Goal: Task Accomplishment & Management: Manage account settings

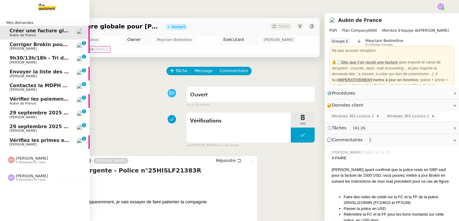
click at [76, 142] on link "Vérifiez les primes en retard [PERSON_NAME] 0 1 2 3 4 5 6 7 8 9" at bounding box center [45, 142] width 90 height 14
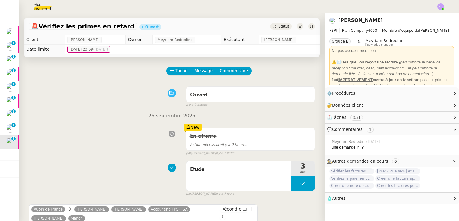
scroll to position [117, 0]
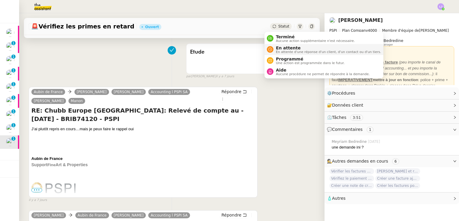
click at [278, 48] on span "En attente" at bounding box center [328, 47] width 105 height 5
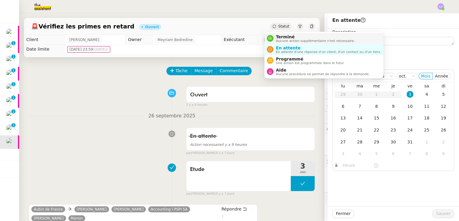
click at [290, 36] on span "Terminé" at bounding box center [315, 36] width 79 height 5
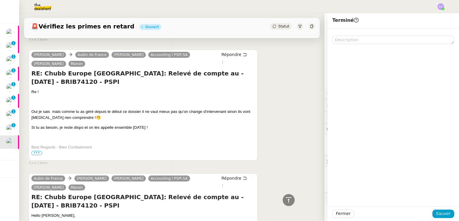
scroll to position [278, 0]
click at [437, 213] on span "Sauver" at bounding box center [443, 213] width 15 height 7
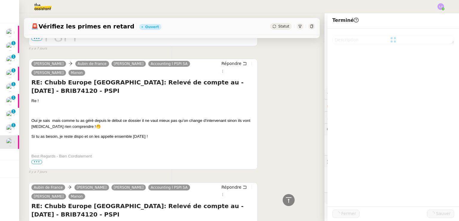
scroll to position [286, 0]
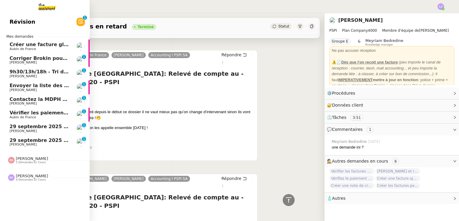
click at [17, 143] on span "[PERSON_NAME]" at bounding box center [23, 144] width 27 height 4
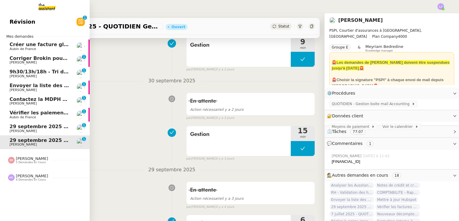
scroll to position [80, 0]
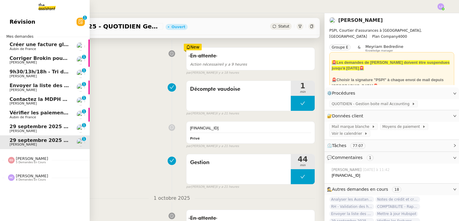
click at [39, 118] on span "Aubin de France" at bounding box center [40, 117] width 60 height 4
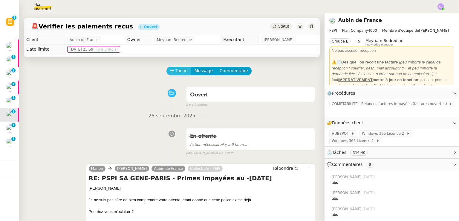
click at [176, 70] on span "Tâche" at bounding box center [182, 70] width 12 height 7
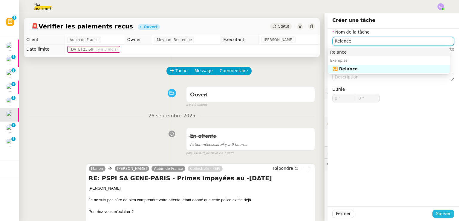
type input "Relance"
click at [445, 215] on span "Sauver" at bounding box center [443, 213] width 15 height 7
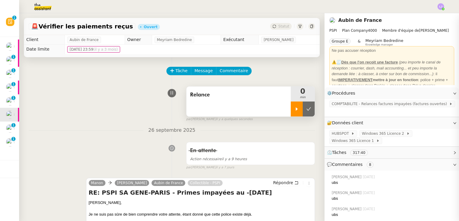
click at [295, 109] on icon at bounding box center [297, 108] width 5 height 5
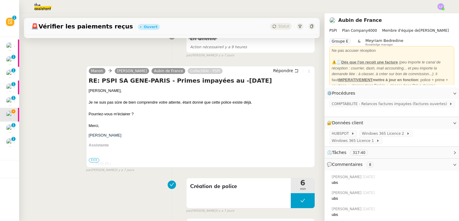
scroll to position [120, 0]
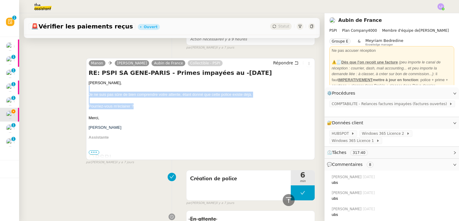
drag, startPoint x: 89, startPoint y: 91, endPoint x: 138, endPoint y: 108, distance: 51.7
copy div "Je ne suis pas sûre de bien comprendre votre attente, étant donné que cette pol…"
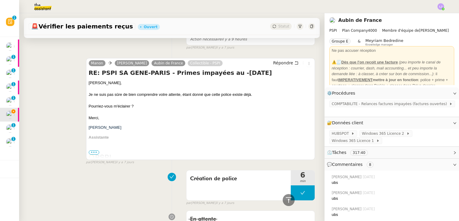
click at [279, 60] on div "Répondre" at bounding box center [291, 63] width 41 height 7
click at [280, 61] on span "Répondre" at bounding box center [283, 63] width 20 height 6
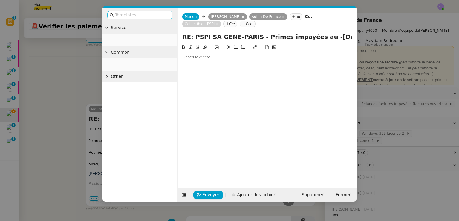
scroll to position [166, 0]
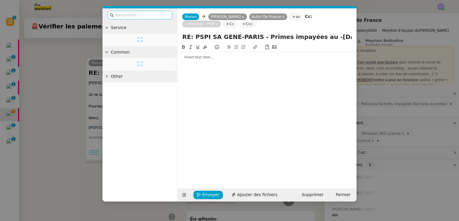
click at [161, 15] on input "text" at bounding box center [142, 15] width 54 height 7
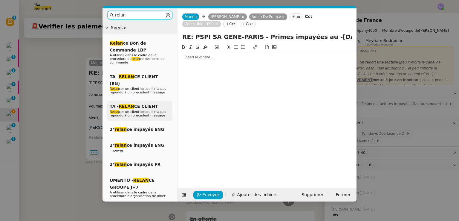
type input "relan"
click at [151, 110] on span "Relan cer un client lorsqu'il n'a pas répondu à un précédent message" at bounding box center [138, 113] width 57 height 7
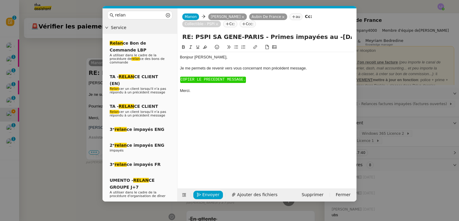
scroll to position [207, 0]
click at [212, 80] on span "COPIER LE PRECEDENT MESSAGE." at bounding box center [213, 79] width 65 height 4
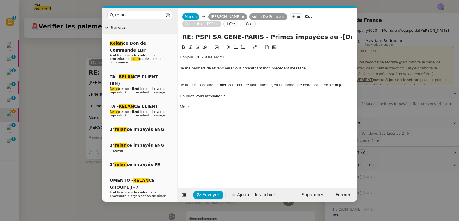
scroll to position [0, 0]
click at [212, 80] on div at bounding box center [267, 79] width 174 height 5
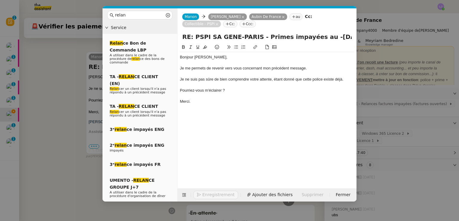
scroll to position [218, 0]
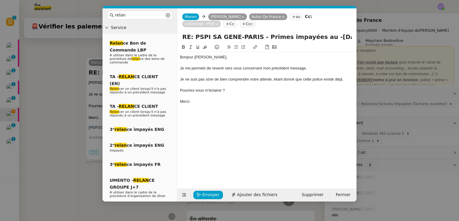
click at [201, 55] on div "Bonjour ﻿[PERSON_NAME]﻿," at bounding box center [267, 56] width 174 height 5
click at [394, 90] on nz-modal-container "relan Service Relan ce Bon de Commande LBP A utiliser dans le cadre de la procé…" at bounding box center [229, 110] width 459 height 221
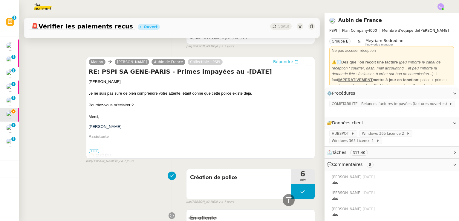
scroll to position [0, 0]
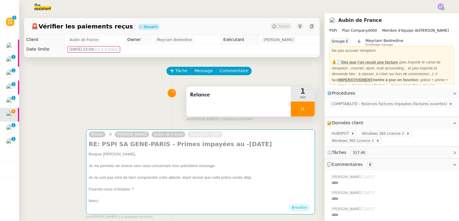
click at [305, 106] on div at bounding box center [303, 108] width 24 height 15
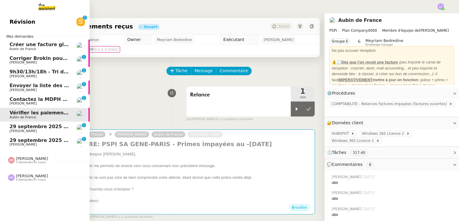
click at [42, 99] on span "Contactez la MDPH pour le dossier de [PERSON_NAME]" at bounding box center [84, 99] width 148 height 6
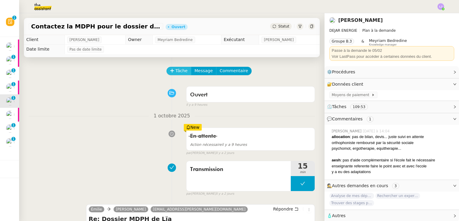
click at [176, 73] on span "Tâche" at bounding box center [182, 70] width 12 height 7
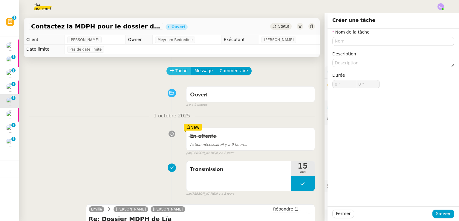
scroll to position [147, 0]
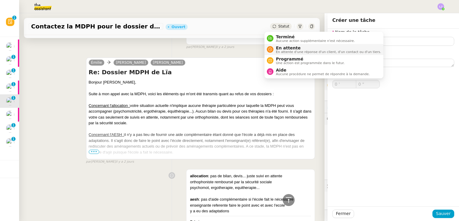
click at [285, 48] on span "En attente" at bounding box center [328, 47] width 105 height 5
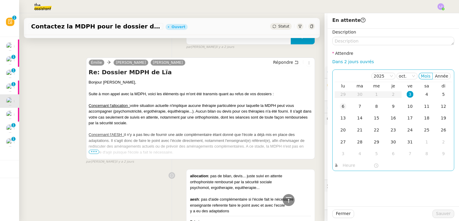
click at [340, 107] on div "6" at bounding box center [343, 106] width 7 height 7
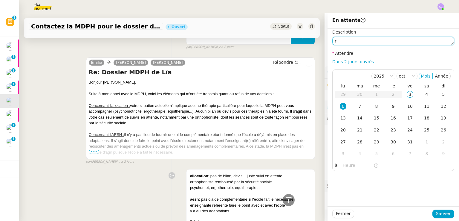
click at [377, 42] on textarea "r" at bounding box center [394, 41] width 122 height 8
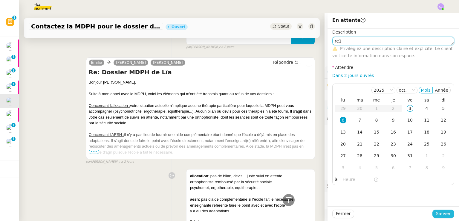
type textarea "re1"
click at [436, 213] on span "Sauver" at bounding box center [443, 213] width 15 height 7
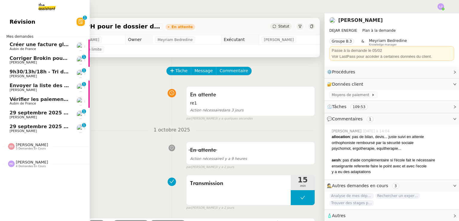
click at [29, 89] on span "[PERSON_NAME]" at bounding box center [40, 90] width 60 height 4
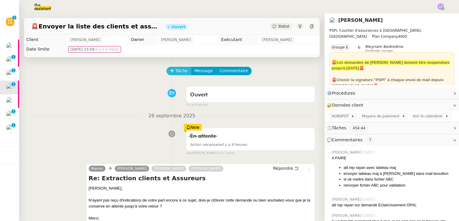
click at [171, 75] on button "Tâche" at bounding box center [179, 71] width 25 height 8
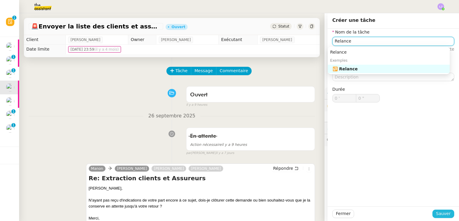
type input "Relance"
click at [444, 212] on span "Sauver" at bounding box center [443, 213] width 15 height 7
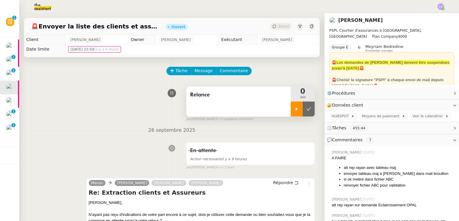
click at [295, 110] on icon at bounding box center [297, 108] width 5 height 5
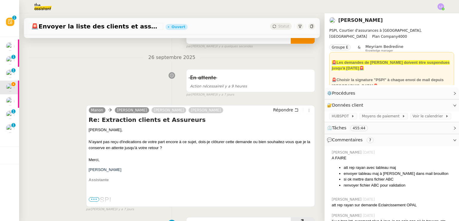
scroll to position [73, 0]
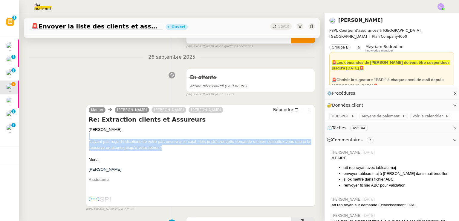
drag, startPoint x: 93, startPoint y: 136, endPoint x: 182, endPoint y: 150, distance: 89.4
copy span "N'ayant pas reçu d'indications de votre part encore à ce sujet, dois-je clôture…"
click at [276, 111] on span "Répondre" at bounding box center [283, 109] width 20 height 6
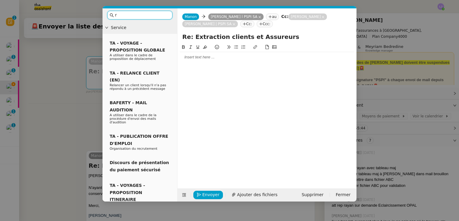
click at [147, 15] on input "r" at bounding box center [142, 15] width 54 height 7
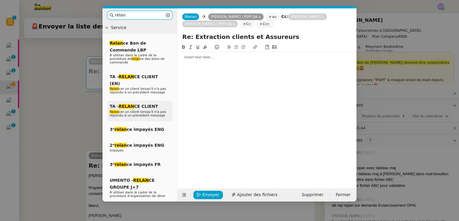
type input "relan"
click at [149, 104] on span "TA - RELAN CE CLIENT" at bounding box center [134, 106] width 48 height 5
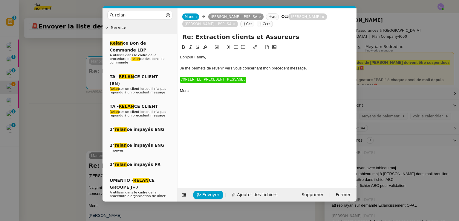
click at [208, 80] on span "COPIER LE PRECEDENT MESSAGE." at bounding box center [213, 79] width 65 height 4
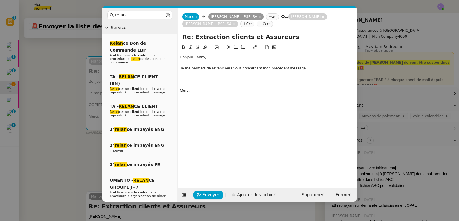
scroll to position [0, 0]
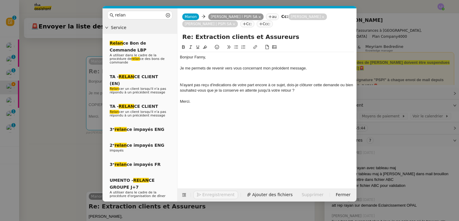
click at [208, 80] on div at bounding box center [267, 79] width 174 height 5
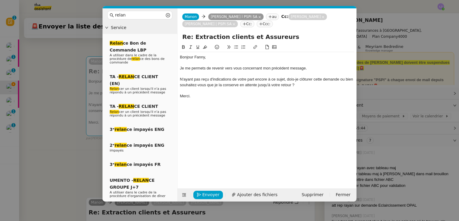
click at [84, 124] on nz-modal-container "relan Service Relan ce Bon de Commande LBP A utiliser dans le cadre de la procé…" at bounding box center [229, 110] width 459 height 221
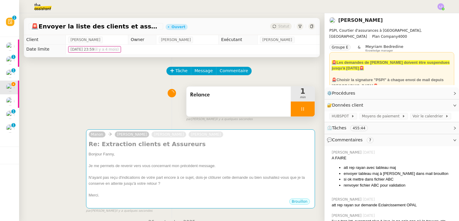
click at [303, 106] on div at bounding box center [303, 108] width 24 height 15
click at [303, 106] on button at bounding box center [309, 108] width 12 height 15
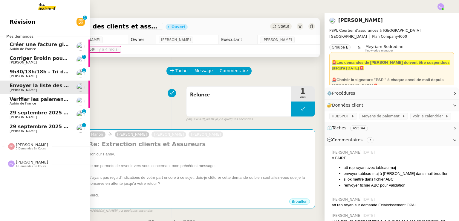
click at [47, 59] on span "Corriger Brokin pour clôture comptable" at bounding box center [63, 58] width 106 height 6
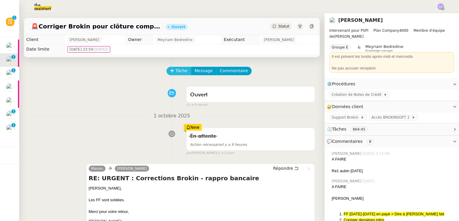
click at [176, 70] on span "Tâche" at bounding box center [182, 70] width 12 height 7
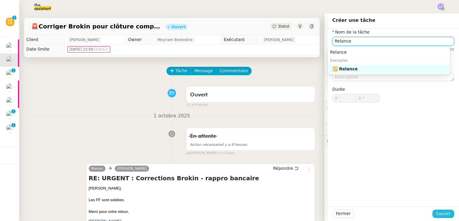
type input "Relance"
click at [445, 211] on span "Sauver" at bounding box center [443, 213] width 15 height 7
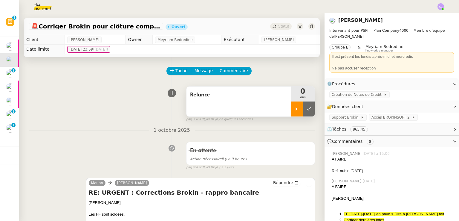
click at [295, 109] on icon at bounding box center [297, 108] width 5 height 5
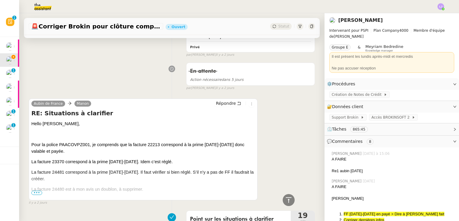
scroll to position [574, 0]
click at [35, 193] on span "•••" at bounding box center [36, 192] width 11 height 4
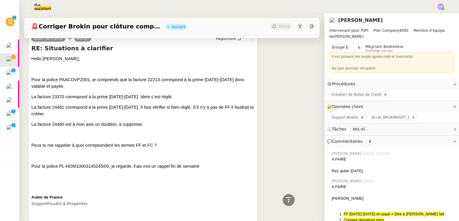
scroll to position [639, 0]
click at [76, 166] on span "Pour la police PL-HOM10003145245/00, je regarde. Fais moi un rappel fin de sema…" at bounding box center [115, 166] width 168 height 5
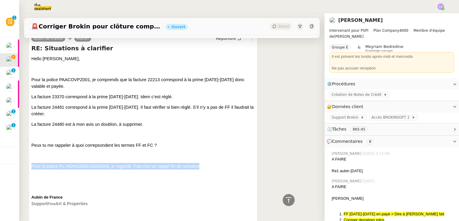
click at [76, 166] on span "Pour la police PL-HOM10003145245/00, je regarde. Fais moi un rappel fin de sema…" at bounding box center [115, 166] width 168 height 5
copy span "Pour la police PL-HOM10003145245/00, je regarde. Fais moi un rappel fin de sema…"
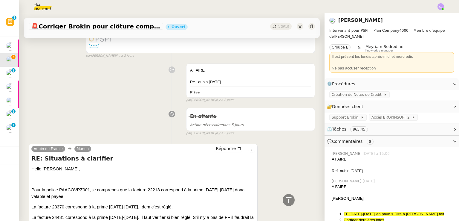
scroll to position [528, 0]
click at [217, 148] on span "Répondre" at bounding box center [226, 149] width 20 height 6
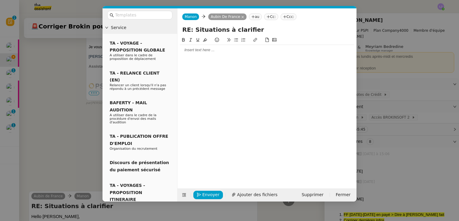
scroll to position [575, 0]
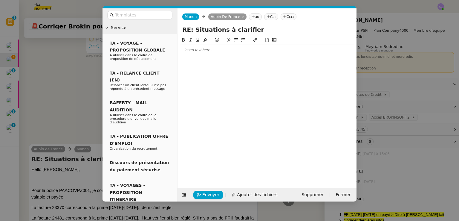
click at [211, 57] on div at bounding box center [267, 107] width 174 height 142
click at [201, 48] on div at bounding box center [267, 49] width 174 height 5
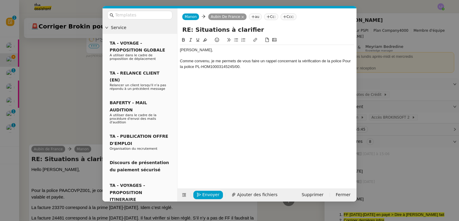
scroll to position [599, 0]
drag, startPoint x: 195, startPoint y: 68, endPoint x: 344, endPoint y: 61, distance: 148.8
click at [344, 61] on div "Comme convenu, je me permets de vous faire un rappel concernant la vérification…" at bounding box center [267, 63] width 174 height 11
click at [392, 149] on nz-modal-container "Service TA - VOYAGE - PROPOSITION GLOBALE A utiliser dans le cadre de propositi…" at bounding box center [229, 110] width 459 height 221
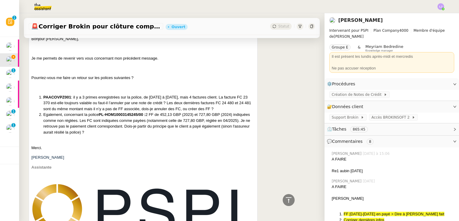
scroll to position [1045, 0]
click at [103, 114] on span "PL-HOM10003145245/00 :" at bounding box center [122, 114] width 47 height 4
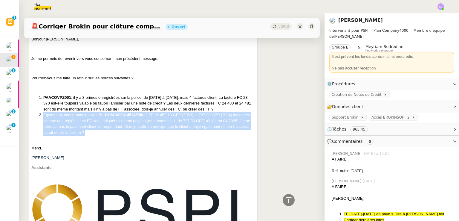
click at [103, 114] on span "PL-HOM10003145245/00 :" at bounding box center [122, 114] width 47 height 4
copy li "Egalement, concernant la police PL-HOM10003145245/00 : 2 FF de 452,13 GBP (2023…"
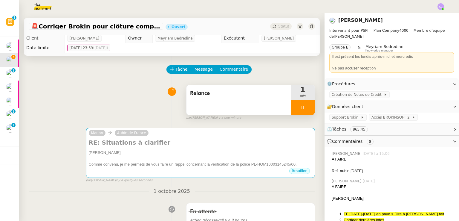
scroll to position [0, 0]
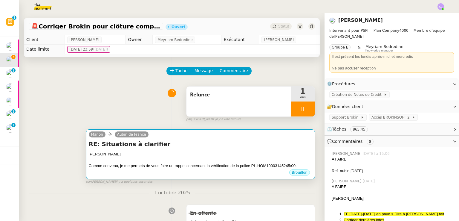
click at [151, 150] on div "RE: Situations à clarifier [PERSON_NAME], Comme convenu, je me permets de vous …" at bounding box center [201, 154] width 224 height 29
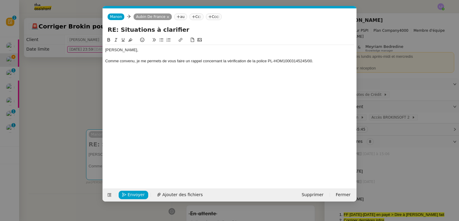
scroll to position [0, 13]
click at [333, 63] on div "Comme convenu, je me permets de vous faire un rappel concernant la vérification…" at bounding box center [229, 60] width 249 height 5
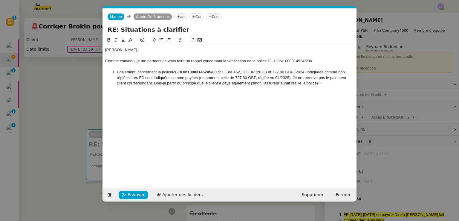
scroll to position [0, 0]
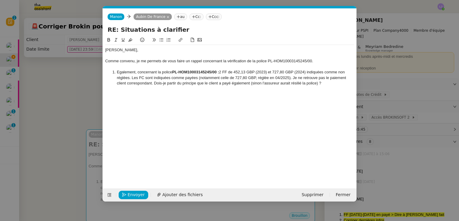
click at [116, 71] on li "Egalement, concernant la police PL-HOM10003145245/00 : 2 FF de 452,13 GBP (2023…" at bounding box center [232, 77] width 243 height 16
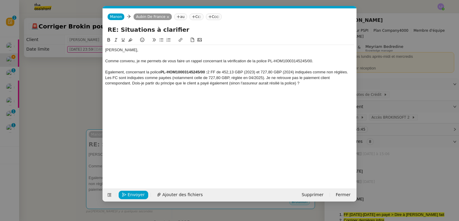
click at [331, 65] on div at bounding box center [229, 66] width 249 height 5
click at [326, 60] on div "Comme convenu, je me permets de vous faire un rappel concernant la vérification…" at bounding box center [229, 60] width 249 height 5
drag, startPoint x: 168, startPoint y: 61, endPoint x: 203, endPoint y: 63, distance: 35.6
click at [203, 63] on div "Comme convenu, je me permets de vous faire un rappel concernant la vérification…" at bounding box center [229, 60] width 249 height 5
click at [203, 63] on div "Comme convenu, je me permets de revenir vers vous concernant la vérification de…" at bounding box center [229, 60] width 249 height 5
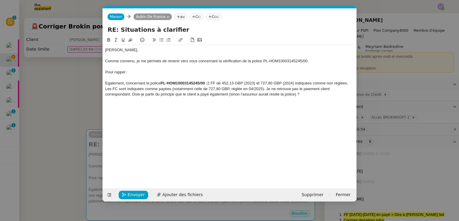
click at [318, 95] on div "Egalement, concernant la police PL-HOM10003145245/00 : 2 FF de 452,13 GBP (2023…" at bounding box center [229, 88] width 249 height 16
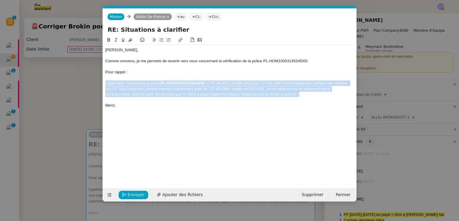
drag, startPoint x: 304, startPoint y: 94, endPoint x: 101, endPoint y: 83, distance: 203.1
click at [101, 83] on nz-modal-container "Service TA - VOYAGE - PROPOSITION GLOBALE A utiliser dans le cadre de propositi…" at bounding box center [229, 110] width 459 height 221
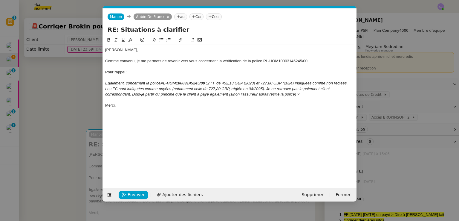
click at [119, 76] on div at bounding box center [229, 77] width 249 height 5
click at [112, 71] on div "Pour rappel :" at bounding box center [229, 71] width 249 height 5
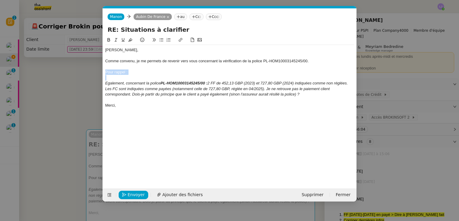
click at [112, 71] on div "Pour rappel :" at bounding box center [229, 71] width 249 height 5
click at [46, 136] on nz-modal-container "Service TA - VOYAGE - PROPOSITION GLOBALE A utiliser dans le cadre de propositi…" at bounding box center [229, 110] width 459 height 221
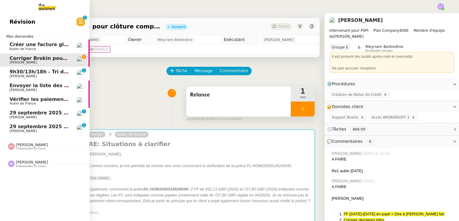
click at [41, 48] on span "Aubin de France" at bounding box center [40, 49] width 60 height 4
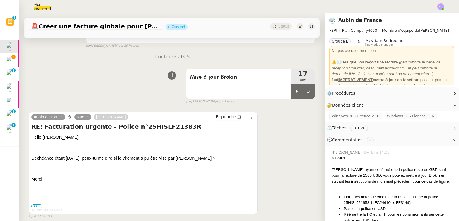
scroll to position [322, 0]
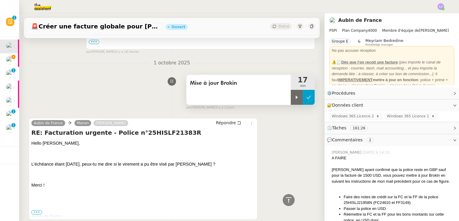
click at [307, 97] on icon at bounding box center [309, 97] width 5 height 5
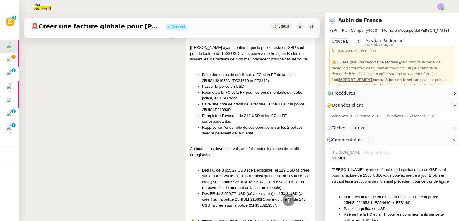
scroll to position [523, 0]
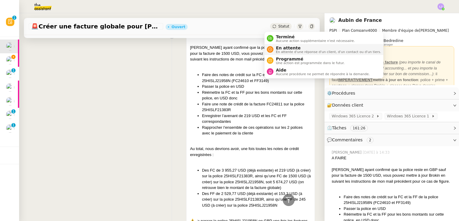
click at [286, 48] on span "En attente" at bounding box center [328, 47] width 105 height 5
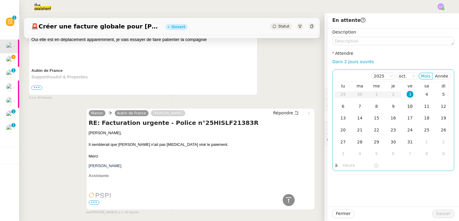
scroll to position [157, 0]
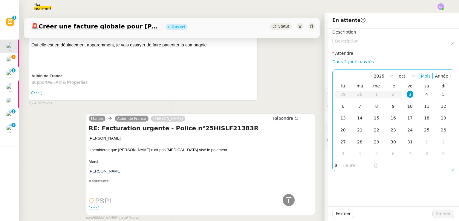
click at [410, 104] on td "10" at bounding box center [410, 107] width 17 height 12
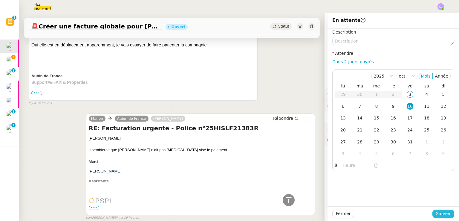
click at [436, 209] on button "Sauver" at bounding box center [444, 213] width 22 height 8
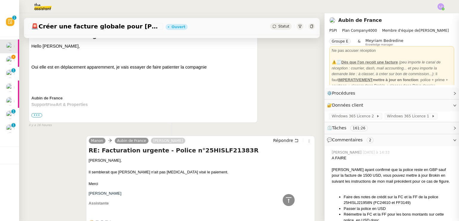
scroll to position [179, 0]
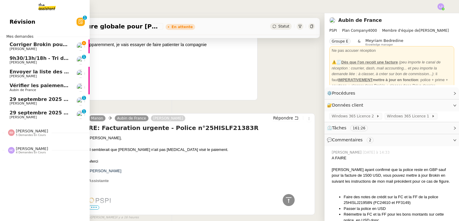
click at [11, 45] on span "Corriger Brokin pour clôture comptable" at bounding box center [63, 45] width 106 height 6
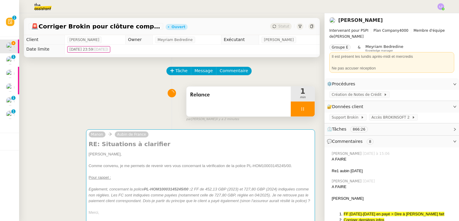
click at [300, 113] on div at bounding box center [303, 108] width 24 height 15
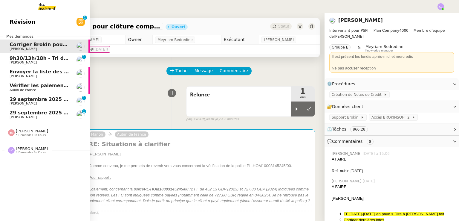
click at [53, 58] on span "9h30/13h/18h - Tri de la boite mail PRO - 26 septembre 2025" at bounding box center [91, 58] width 163 height 6
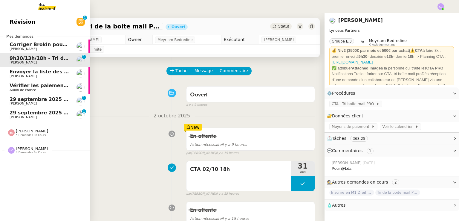
click at [56, 114] on span "29 septembre 2025 - QUOTIDIEN Gestion boite mail Accounting" at bounding box center [95, 113] width 171 height 6
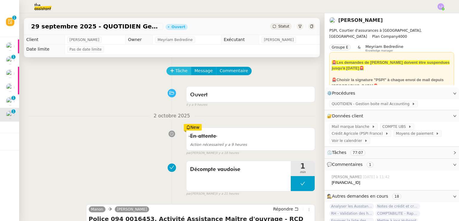
click at [176, 70] on span "Tâche" at bounding box center [182, 70] width 12 height 7
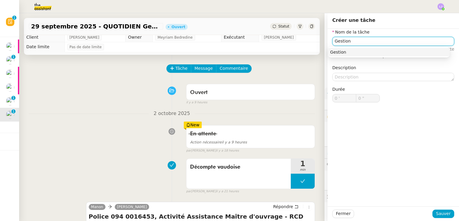
scroll to position [1, 0]
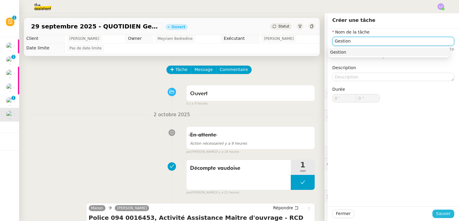
type input "Gestion"
click at [436, 217] on span "Sauver" at bounding box center [443, 213] width 15 height 7
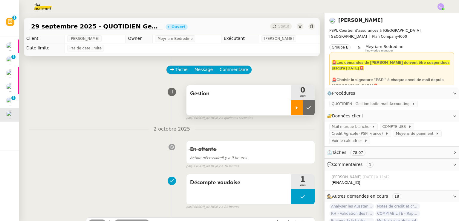
click at [291, 107] on div at bounding box center [297, 107] width 12 height 15
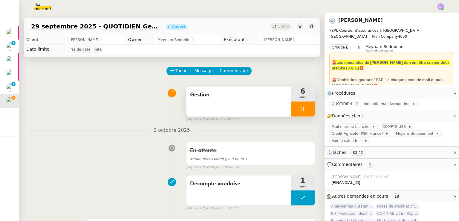
click at [291, 110] on div at bounding box center [303, 108] width 24 height 15
click at [295, 110] on icon at bounding box center [297, 108] width 5 height 5
click at [436, 13] on li "Suivi" at bounding box center [425, 17] width 39 height 8
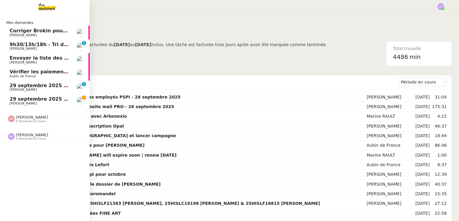
click at [19, 103] on span "[PERSON_NAME]" at bounding box center [23, 103] width 27 height 4
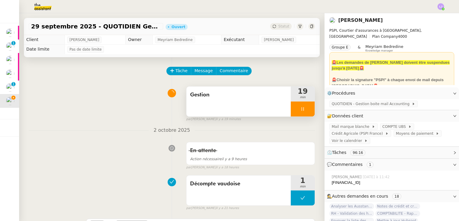
click at [306, 107] on div at bounding box center [303, 108] width 24 height 15
click at [307, 107] on icon at bounding box center [309, 108] width 5 height 5
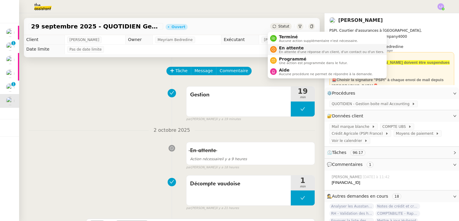
click at [285, 45] on li "En attente En attente d'une réponse d'un client, d'un contact ou d'un tiers." at bounding box center [327, 49] width 119 height 11
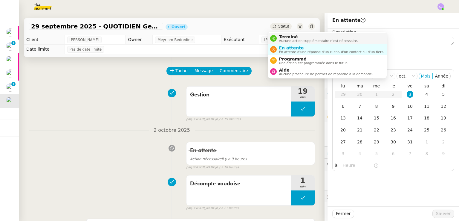
click at [295, 40] on span "Aucune action supplémentaire n'est nécessaire." at bounding box center [318, 40] width 79 height 3
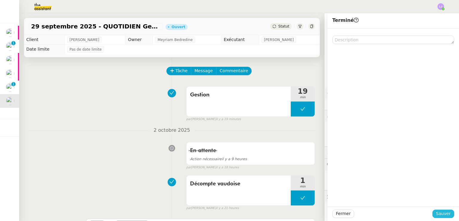
click at [439, 214] on span "Sauver" at bounding box center [443, 213] width 15 height 7
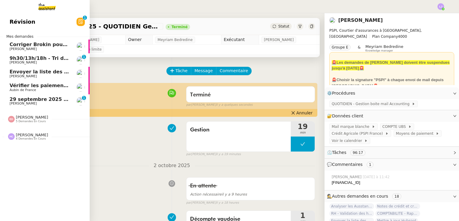
click at [51, 101] on span "29 septembre 2025 - QUOTIDIEN - OPAL - Gestion de la boîte mail OPAL" at bounding box center [106, 99] width 192 height 6
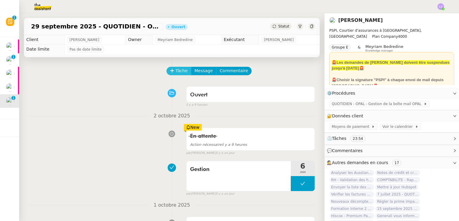
click at [170, 69] on button "Tâche" at bounding box center [179, 71] width 25 height 8
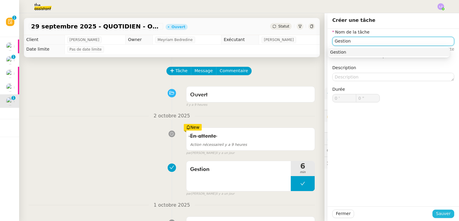
type input "Gestion"
click at [440, 211] on span "Sauver" at bounding box center [443, 213] width 15 height 7
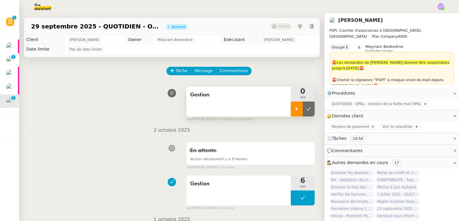
click at [296, 113] on div at bounding box center [297, 108] width 12 height 15
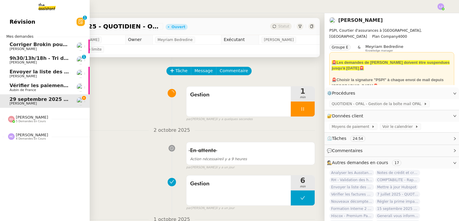
click at [30, 123] on span "5 demandes en cours" at bounding box center [31, 121] width 30 height 3
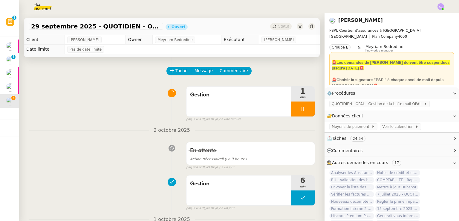
click at [43, 12] on img at bounding box center [38, 6] width 46 height 13
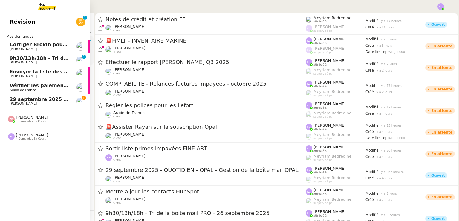
click at [36, 117] on div "[PERSON_NAME] 5 demandes en cours" at bounding box center [32, 119] width 32 height 8
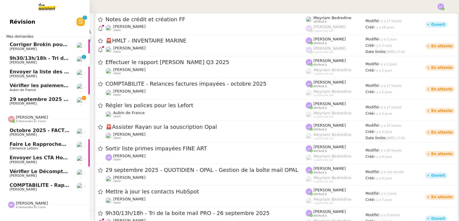
click at [67, 171] on span "Vérifier le décompte de [PERSON_NAME]" at bounding box center [66, 171] width 112 height 6
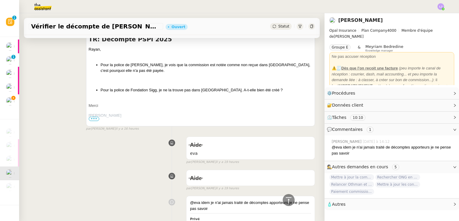
scroll to position [290, 0]
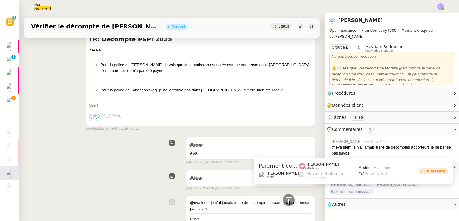
click at [357, 192] on span "Paiement commission [PERSON_NAME]" at bounding box center [352, 191] width 45 height 6
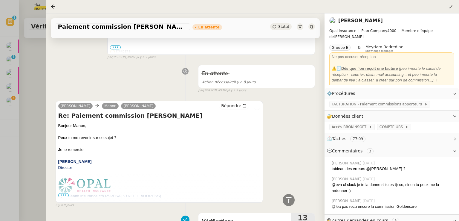
scroll to position [47, 0]
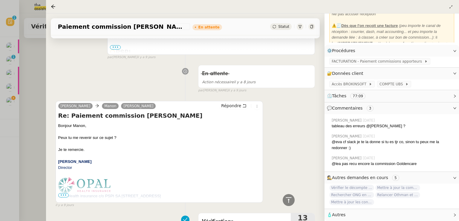
click at [14, 106] on div at bounding box center [229, 110] width 459 height 221
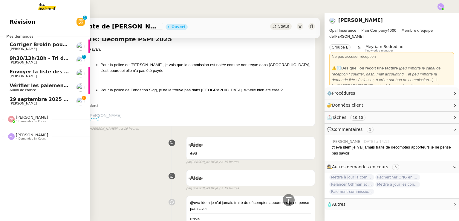
click at [12, 98] on span "29 septembre 2025 - QUOTIDIEN - OPAL - Gestion de la boîte mail OPAL" at bounding box center [106, 99] width 192 height 6
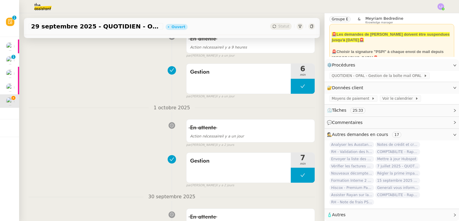
scroll to position [32, 0]
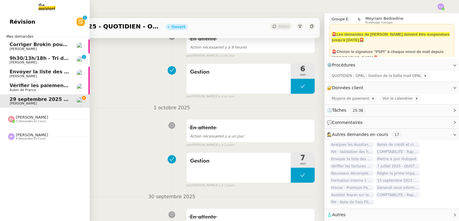
click at [43, 136] on span "[PERSON_NAME] 4 demandes en cours" at bounding box center [27, 137] width 47 height 8
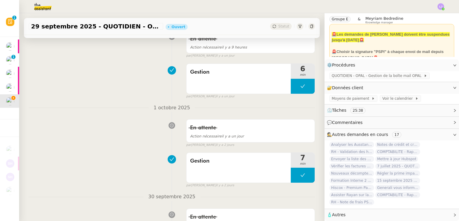
click at [49, 5] on img at bounding box center [38, 6] width 46 height 13
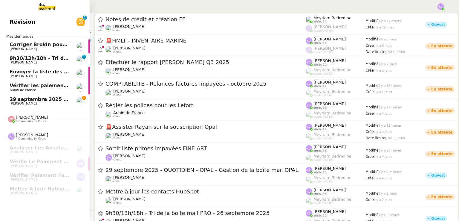
click at [24, 102] on span "[PERSON_NAME]" at bounding box center [23, 103] width 27 height 4
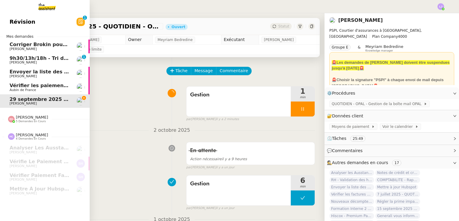
click at [16, 86] on span "Vérifier les paiements reçus" at bounding box center [48, 86] width 76 height 6
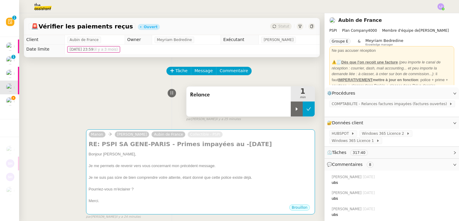
click at [306, 106] on button at bounding box center [309, 108] width 12 height 15
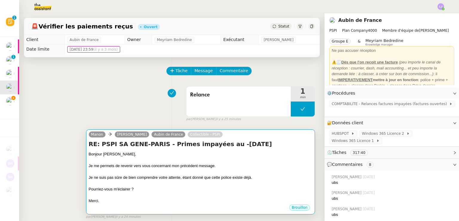
click at [260, 176] on div "Je ne suis pas sûre de bien comprendre votre attente, étant donné que cette pol…" at bounding box center [201, 177] width 224 height 6
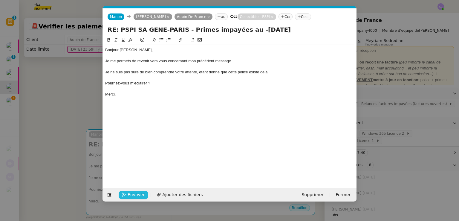
scroll to position [0, 13]
click at [129, 193] on span "Envoyer" at bounding box center [136, 194] width 17 height 7
click at [129, 193] on span "Confirmer l'envoi" at bounding box center [146, 194] width 36 height 7
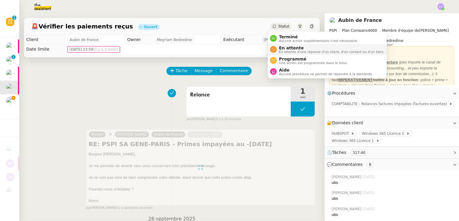
click at [285, 48] on span "En attente" at bounding box center [331, 47] width 105 height 5
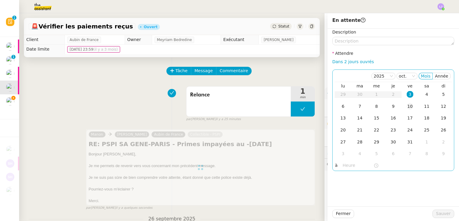
click at [402, 110] on td "10" at bounding box center [410, 107] width 17 height 12
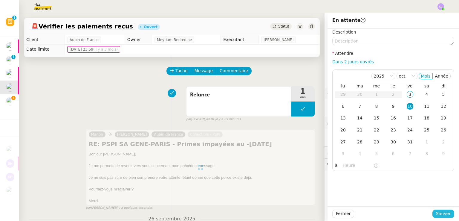
click at [436, 212] on span "Sauver" at bounding box center [443, 213] width 15 height 7
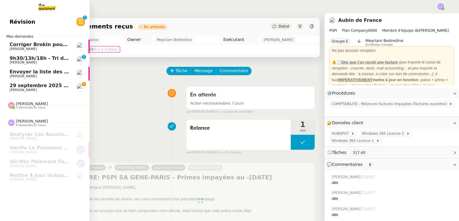
click at [42, 73] on span "Envoyer la liste des clients et assureurs" at bounding box center [64, 72] width 108 height 6
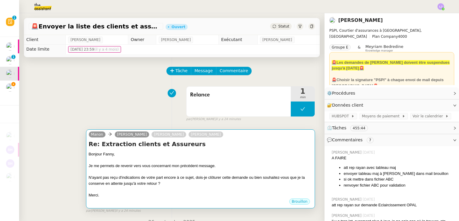
click at [208, 171] on div at bounding box center [201, 172] width 224 height 6
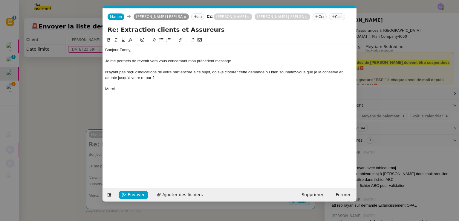
scroll to position [0, 13]
click at [135, 191] on span "Envoyer" at bounding box center [136, 194] width 17 height 7
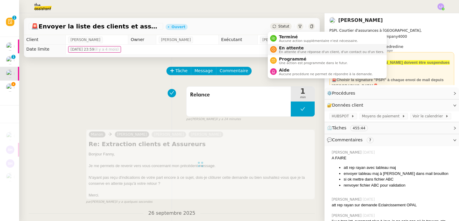
click at [287, 48] on span "En attente" at bounding box center [331, 47] width 105 height 5
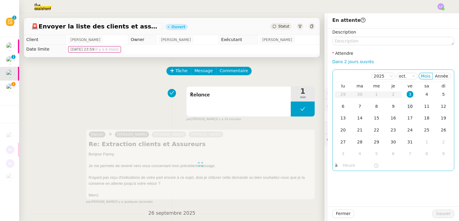
click at [407, 106] on div "10" at bounding box center [410, 106] width 7 height 7
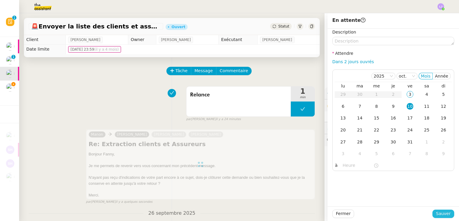
click at [436, 213] on span "Sauver" at bounding box center [443, 213] width 15 height 7
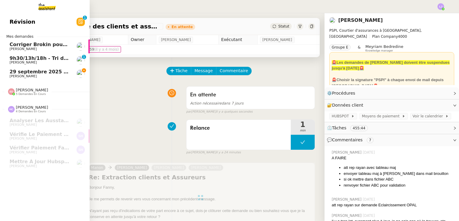
click at [14, 45] on span "Corriger Brokin pour clôture comptable" at bounding box center [63, 45] width 106 height 6
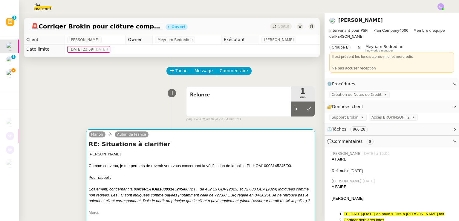
click at [219, 156] on div "[PERSON_NAME]," at bounding box center [201, 154] width 224 height 6
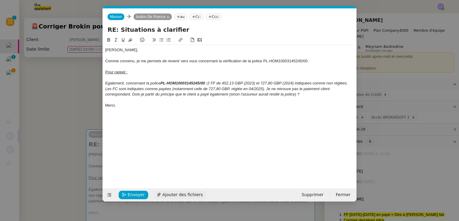
scroll to position [0, 13]
click at [130, 193] on span "Envoyer" at bounding box center [136, 194] width 17 height 7
click at [130, 193] on span "Confirmer l'envoi" at bounding box center [146, 194] width 36 height 7
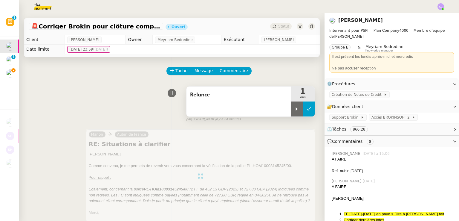
click at [307, 109] on icon at bounding box center [309, 108] width 4 height 3
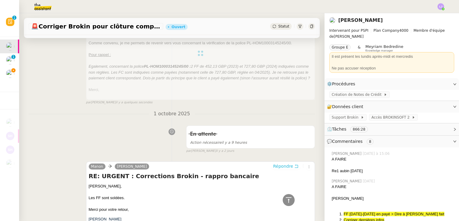
click at [281, 169] on span "Répondre" at bounding box center [283, 166] width 20 height 6
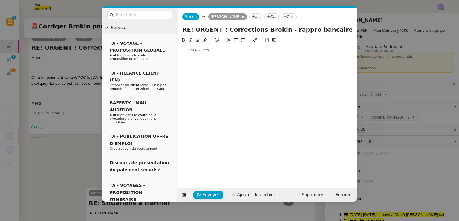
click at [392, 105] on nz-modal-container "Service TA - VOYAGE - PROPOSITION GLOBALE A utiliser dans le cadre de propositi…" at bounding box center [229, 110] width 459 height 221
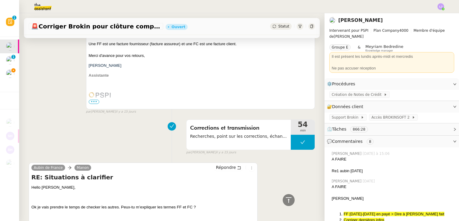
scroll to position [2152, 0]
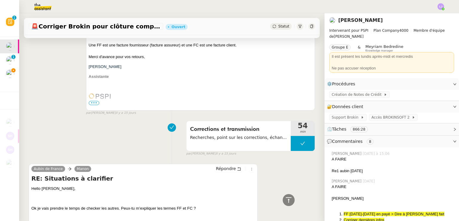
click at [281, 206] on div "Aubin de France [PERSON_NAME] RE: Situations à clarifier Hello [PERSON_NAME], O…" at bounding box center [172, 214] width 287 height 112
click at [285, 198] on icon at bounding box center [288, 199] width 7 height 7
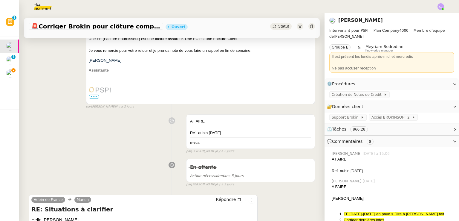
scroll to position [628, 0]
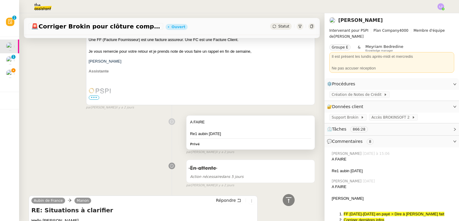
click at [250, 144] on div "A FAIRE Re1 aubin [DATE] Privé" at bounding box center [251, 132] width 128 height 34
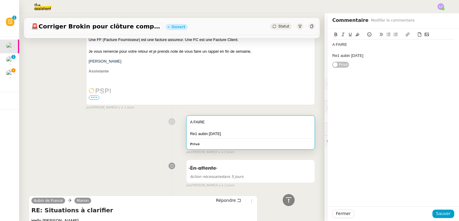
drag, startPoint x: 369, startPoint y: 55, endPoint x: 318, endPoint y: 36, distance: 54.9
click at [318, 36] on app-ticket "🚨 Corriger Brokin pour clôture comptable Ouvert Statut Client [PERSON_NAME] Own…" at bounding box center [239, 117] width 440 height 208
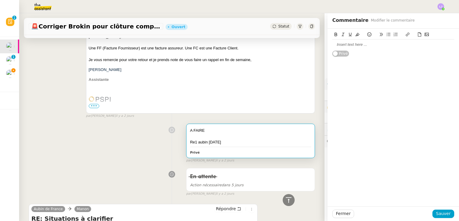
scroll to position [631, 0]
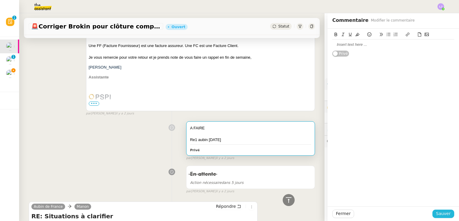
click at [440, 214] on span "Sauver" at bounding box center [443, 213] width 15 height 7
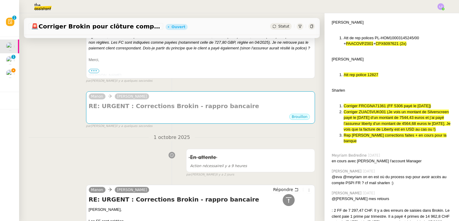
scroll to position [150, 0]
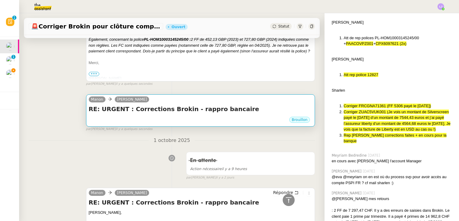
click at [271, 98] on div "[PERSON_NAME]" at bounding box center [201, 100] width 224 height 9
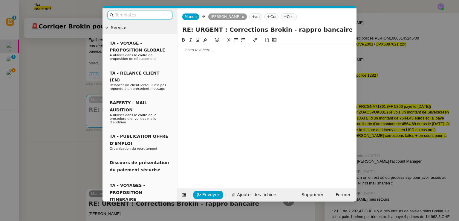
scroll to position [245, 0]
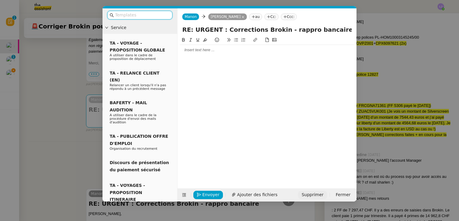
click at [322, 192] on span "Supprimer" at bounding box center [313, 194] width 22 height 7
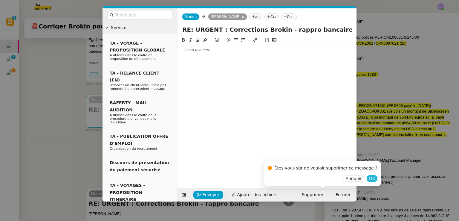
click at [369, 176] on span "OK" at bounding box center [372, 178] width 6 height 6
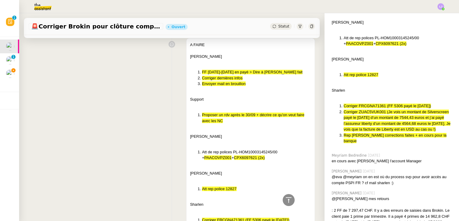
scroll to position [3439, 0]
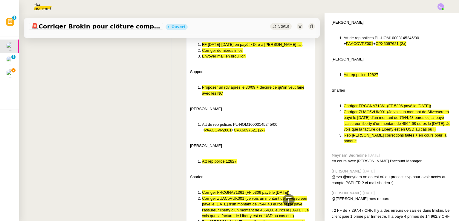
click at [228, 103] on div at bounding box center [250, 103] width 121 height 6
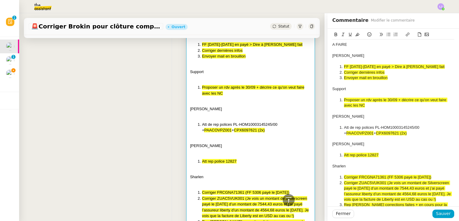
click at [363, 40] on div "A FAIRE Pierrick FF [DATE]-[DATE] en payé > Dire à pierrick qd fait Corriger de…" at bounding box center [394, 127] width 122 height 176
click at [391, 77] on li "Envoyer mail en brouillon" at bounding box center [397, 77] width 116 height 5
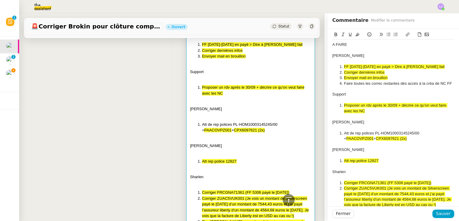
click at [436, 218] on div "Fermer Sauver" at bounding box center [394, 213] width 132 height 15
click at [436, 215] on span "Sauver" at bounding box center [443, 213] width 15 height 7
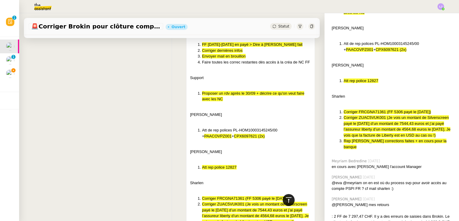
click at [285, 195] on div at bounding box center [289, 200] width 12 height 12
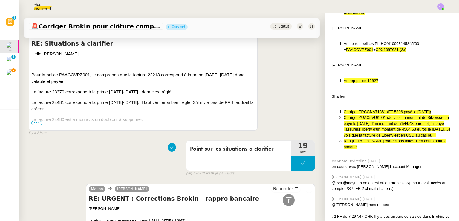
scroll to position [567, 0]
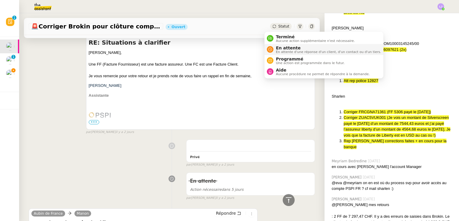
click at [279, 45] on span "En attente" at bounding box center [328, 47] width 105 height 5
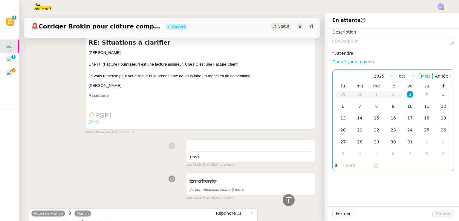
click at [408, 103] on div "10" at bounding box center [410, 106] width 7 height 7
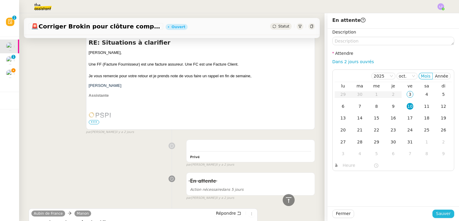
click at [444, 214] on span "Sauver" at bounding box center [443, 213] width 15 height 7
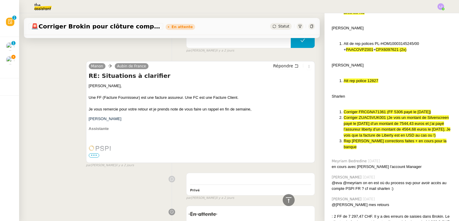
scroll to position [600, 0]
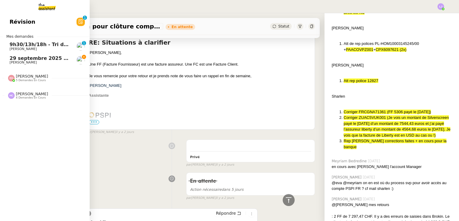
click at [12, 61] on span "[PERSON_NAME]" at bounding box center [23, 62] width 27 height 4
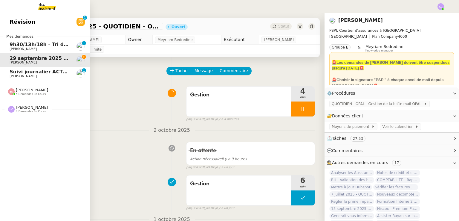
click at [31, 88] on span "[PERSON_NAME]" at bounding box center [32, 90] width 32 height 4
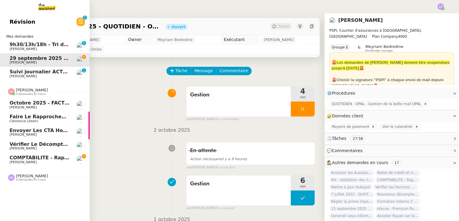
click at [60, 158] on span "COMPTABILITE - Rapprochement bancaire - [DATE]" at bounding box center [78, 158] width 136 height 6
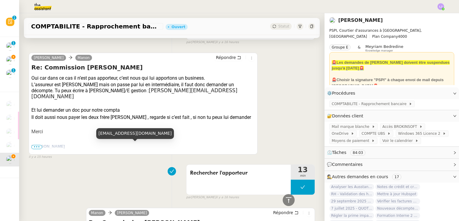
scroll to position [224, 0]
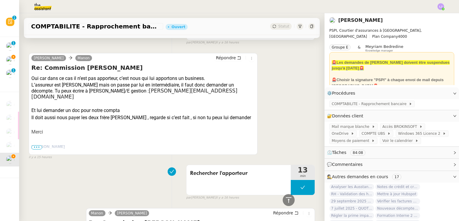
click at [366, 156] on span "⏲️ Tâches 84:08" at bounding box center [387, 152] width 120 height 7
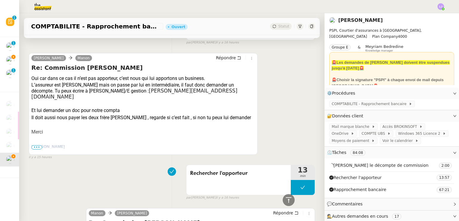
scroll to position [0, 0]
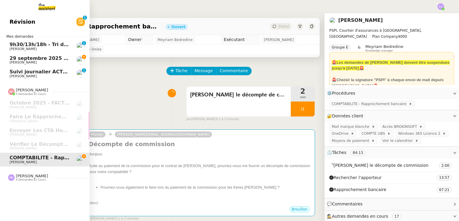
click at [32, 59] on span "29 septembre 2025 - QUOTIDIEN - OPAL - Gestion de la boîte mail OPAL" at bounding box center [106, 58] width 192 height 6
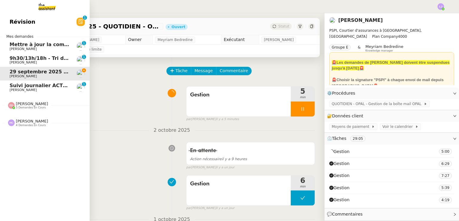
click at [67, 48] on span "[PERSON_NAME]" at bounding box center [40, 49] width 60 height 4
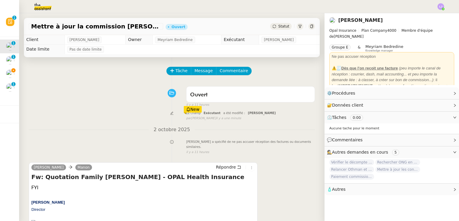
scroll to position [101, 0]
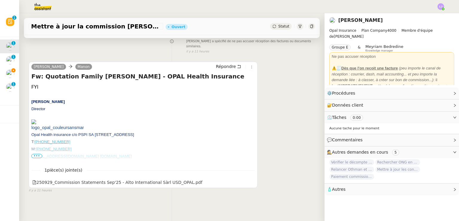
click at [40, 154] on span "•••" at bounding box center [36, 156] width 11 height 4
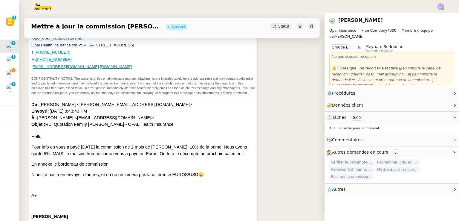
scroll to position [190, 0]
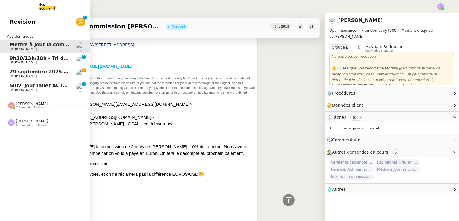
click at [43, 73] on span "29 septembre 2025 - QUOTIDIEN - OPAL - Gestion de la boîte mail OPAL" at bounding box center [106, 72] width 192 height 6
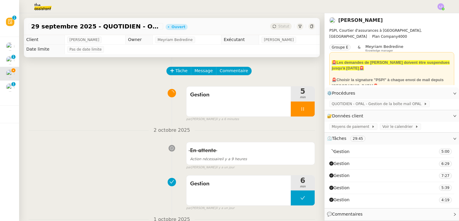
click at [300, 113] on div at bounding box center [303, 108] width 24 height 15
click at [303, 113] on button at bounding box center [309, 108] width 12 height 15
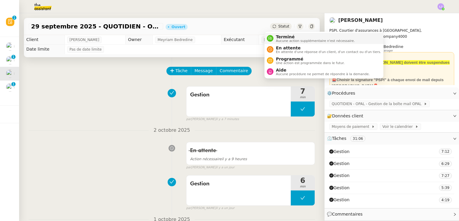
click at [282, 41] on span "Aucune action supplémentaire n'est nécessaire." at bounding box center [315, 40] width 79 height 3
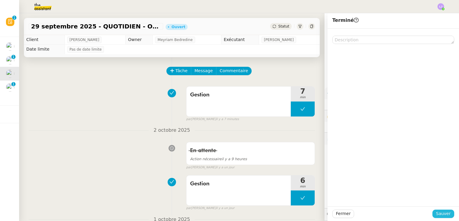
click at [440, 212] on span "Sauver" at bounding box center [443, 213] width 15 height 7
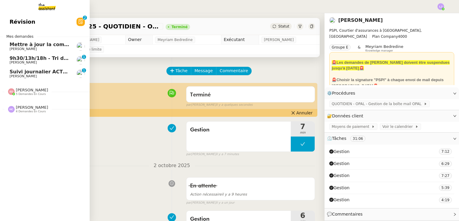
click at [18, 73] on span "Suivi journalier ACTEMIUM du [DATE]" at bounding box center [60, 72] width 100 height 6
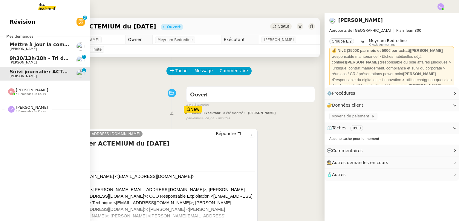
click at [27, 57] on span "9h30/13h/18h - Tri de la boite mail PRO - 26 septembre 2025" at bounding box center [91, 58] width 163 height 6
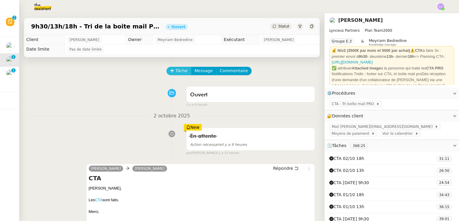
click at [167, 71] on button "Tâche" at bounding box center [179, 71] width 25 height 8
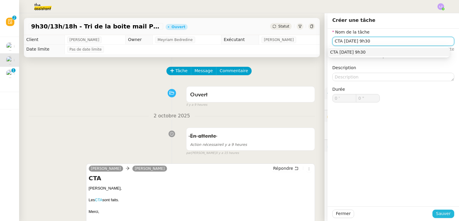
type input "CTA [DATE] 9h30"
click at [436, 215] on span "Sauver" at bounding box center [443, 213] width 15 height 7
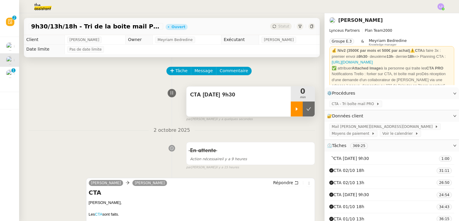
click at [295, 111] on icon at bounding box center [297, 108] width 5 height 5
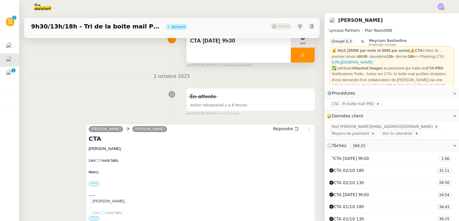
scroll to position [59, 0]
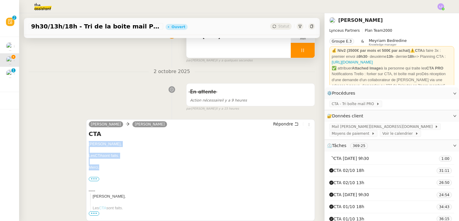
drag, startPoint x: 105, startPoint y: 166, endPoint x: 84, endPoint y: 142, distance: 31.8
click at [84, 144] on div "[PERSON_NAME] [PERSON_NAME] Répondre CTA [PERSON_NAME], Les CTA sont faits. [GE…" at bounding box center [172, 170] width 287 height 112
copy div "[PERSON_NAME], Les CTA sont faits. [GEOGRAPHIC_DATA],"
click at [288, 127] on button "Répondre" at bounding box center [286, 124] width 30 height 7
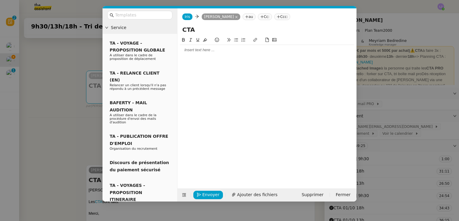
click at [214, 50] on div at bounding box center [267, 49] width 174 height 5
click at [74, 104] on nz-modal-container "Service TA - VOYAGE - PROPOSITION GLOBALE A utiliser dans le cadre de propositi…" at bounding box center [229, 110] width 459 height 221
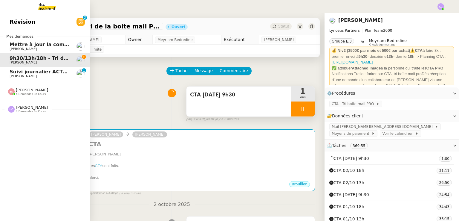
click at [11, 44] on span "Mettre à jour la commission [PERSON_NAME]" at bounding box center [70, 45] width 121 height 6
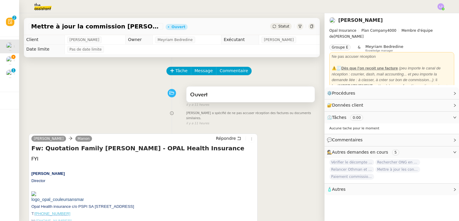
scroll to position [80, 0]
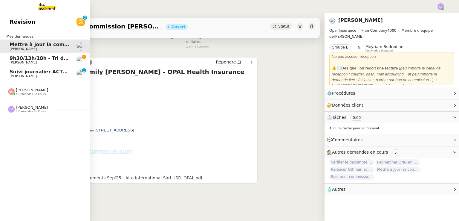
click at [23, 65] on link "9h30/13h/18h - Tri de la boite mail PRO - [DATE] [PERSON_NAME]" at bounding box center [45, 60] width 90 height 14
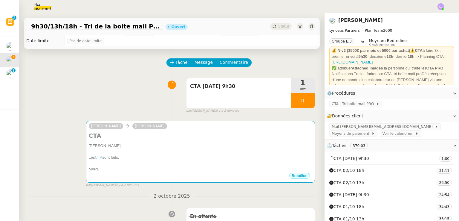
scroll to position [4, 0]
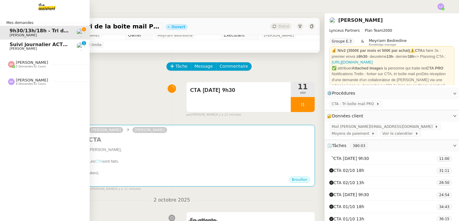
click at [46, 65] on nz-divider "[PERSON_NAME] 5 demandes en cours" at bounding box center [47, 64] width 90 height 8
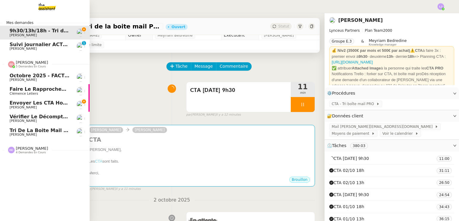
click at [46, 65] on nz-divider "[PERSON_NAME] 5 demandes en cours" at bounding box center [47, 64] width 90 height 8
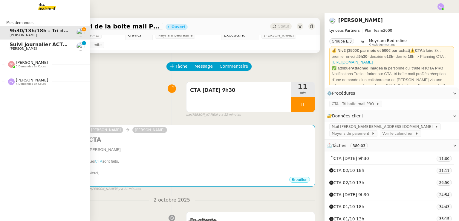
click at [34, 80] on span "[PERSON_NAME]" at bounding box center [32, 80] width 32 height 4
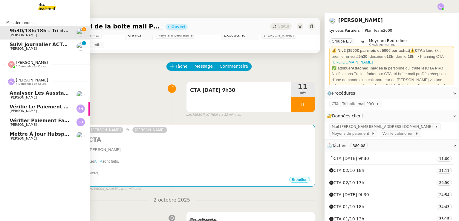
click at [34, 80] on span "[PERSON_NAME]" at bounding box center [32, 80] width 32 height 4
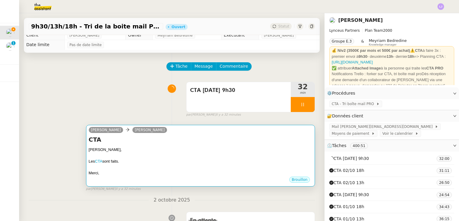
click at [233, 150] on div "[PERSON_NAME]," at bounding box center [201, 150] width 224 height 6
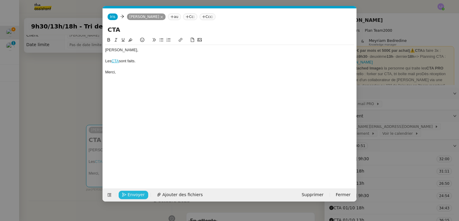
scroll to position [0, 13]
click at [141, 193] on span "Envoyer" at bounding box center [136, 194] width 17 height 7
click at [141, 193] on span "Confirmer l'envoi" at bounding box center [146, 194] width 36 height 7
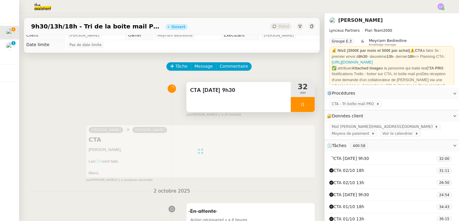
click at [304, 106] on div at bounding box center [303, 104] width 24 height 15
click at [304, 106] on button at bounding box center [309, 104] width 12 height 15
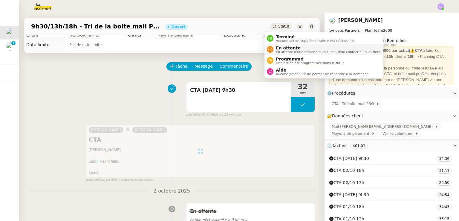
click at [281, 51] on span "En attente d'une réponse d'un client, d'un contact ou d'un tiers." at bounding box center [328, 51] width 105 height 3
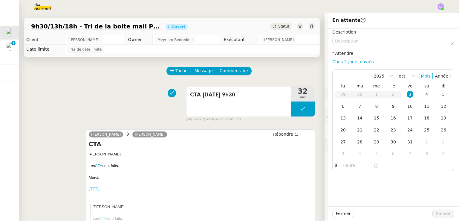
scroll to position [4, 0]
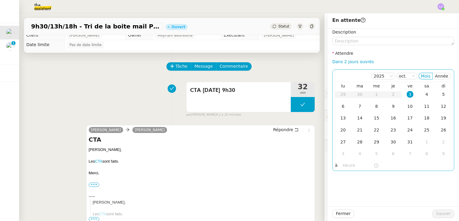
click at [343, 162] on input "text" at bounding box center [358, 165] width 31 height 7
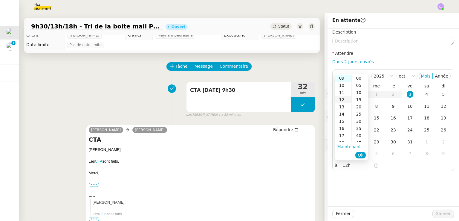
click at [342, 100] on div "12" at bounding box center [343, 99] width 17 height 7
click at [363, 121] on div "30" at bounding box center [360, 121] width 16 height 7
click at [361, 154] on span "Ok" at bounding box center [361, 155] width 6 height 6
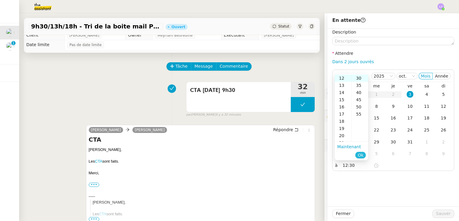
type input "12:30"
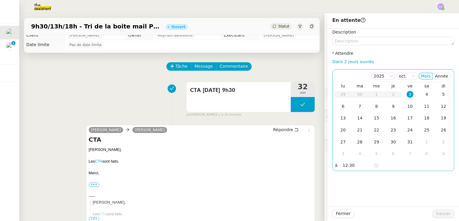
click at [407, 94] on div "3" at bounding box center [410, 94] width 7 height 7
click at [440, 217] on button "Sauver" at bounding box center [444, 213] width 22 height 8
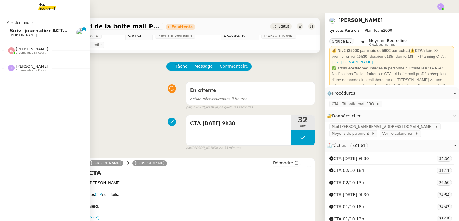
click at [14, 34] on span "[PERSON_NAME]" at bounding box center [23, 35] width 27 height 4
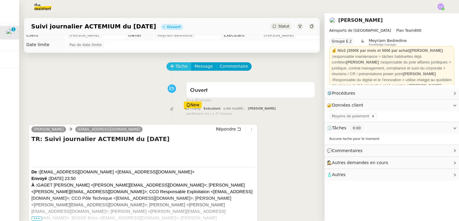
click at [176, 68] on span "Tâche" at bounding box center [182, 66] width 12 height 7
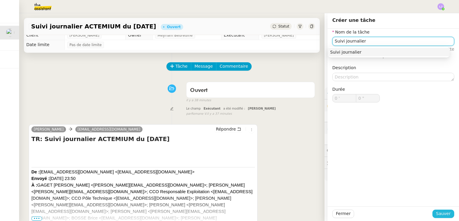
type input "Suivi journalier"
click at [441, 214] on span "Sauver" at bounding box center [443, 213] width 15 height 7
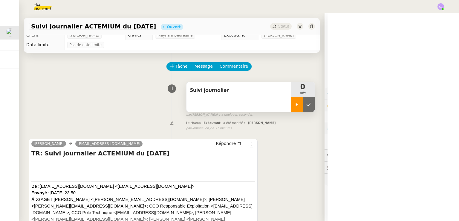
click at [291, 105] on div at bounding box center [297, 104] width 12 height 15
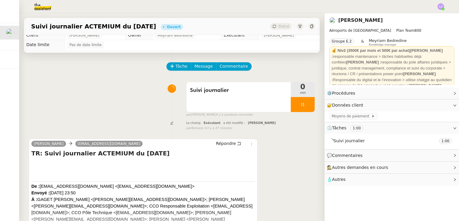
scroll to position [86, 0]
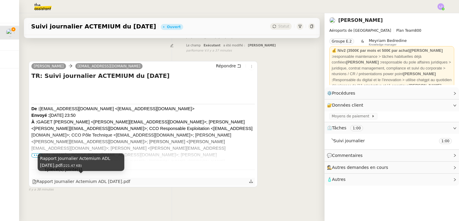
click at [121, 180] on div "Rapport Journalier Actemium ADL [DATE].pdf" at bounding box center [81, 181] width 98 height 7
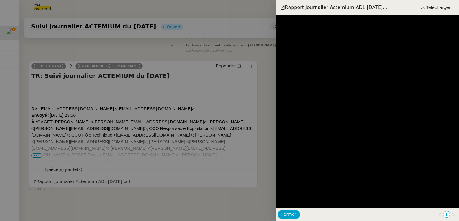
click at [190, 121] on div at bounding box center [229, 110] width 459 height 221
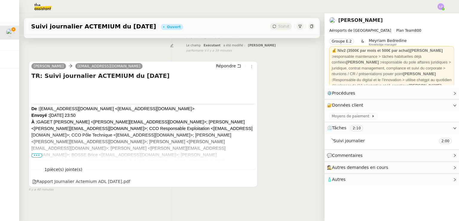
scroll to position [0, 0]
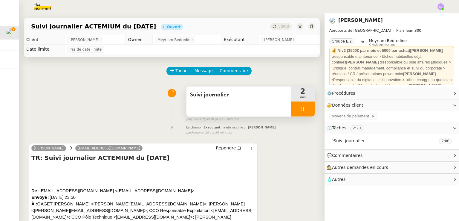
click at [301, 111] on div at bounding box center [303, 108] width 24 height 15
click at [307, 111] on icon at bounding box center [309, 108] width 5 height 5
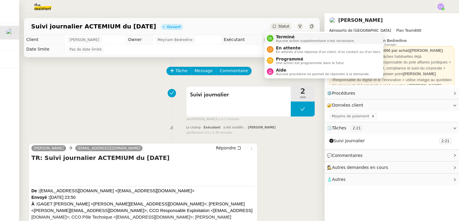
click at [283, 38] on span "Terminé" at bounding box center [315, 36] width 79 height 5
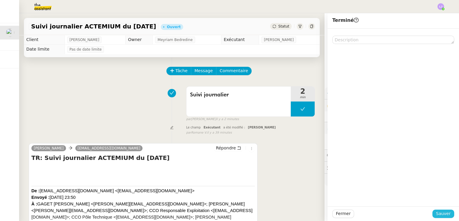
click at [442, 212] on span "Sauver" at bounding box center [443, 213] width 15 height 7
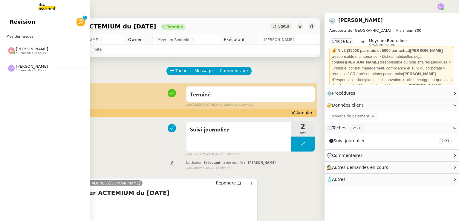
click at [38, 50] on div "[PERSON_NAME] 5 demandes en cours" at bounding box center [32, 51] width 32 height 8
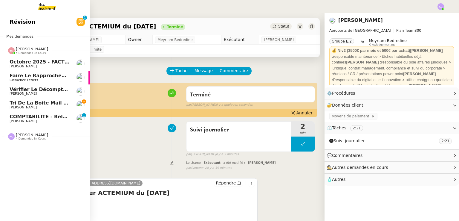
click at [72, 109] on link "Tri de la boite mail PERSO - 3 octobre 2025 Patrick Chotard" at bounding box center [45, 105] width 90 height 14
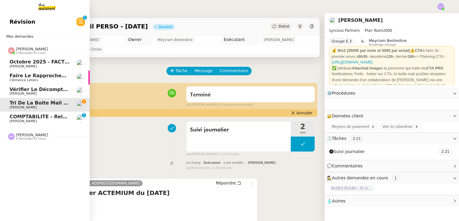
click at [72, 109] on link "Tri de la boite mail PERSO - 3 octobre 2025 Patrick Chotard" at bounding box center [45, 105] width 90 height 14
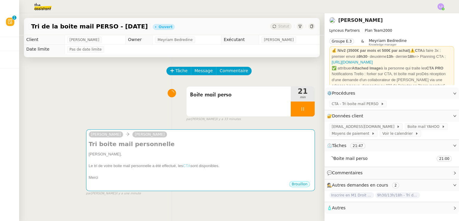
click at [31, 7] on img at bounding box center [38, 6] width 46 height 13
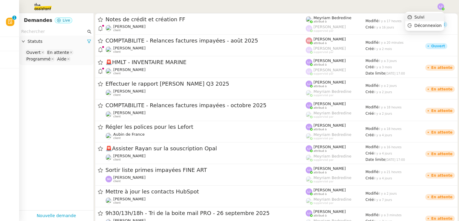
click at [425, 16] on span "Suivi" at bounding box center [420, 17] width 10 height 5
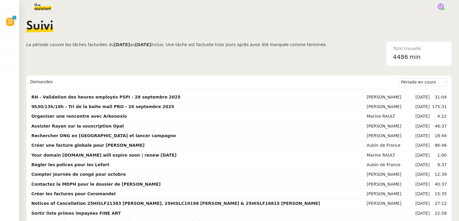
click at [45, 7] on img at bounding box center [38, 6] width 46 height 13
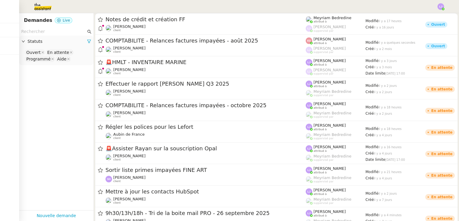
click at [39, 10] on img at bounding box center [38, 6] width 46 height 13
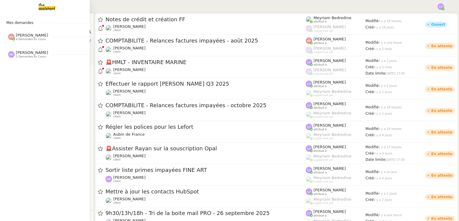
click at [12, 145] on div "Mes demandes Eva Dubois 4 demandes en cours octobre 2025 - FACTURATION - Paieme…" at bounding box center [45, 117] width 90 height 208
